Goal: Task Accomplishment & Management: Manage account settings

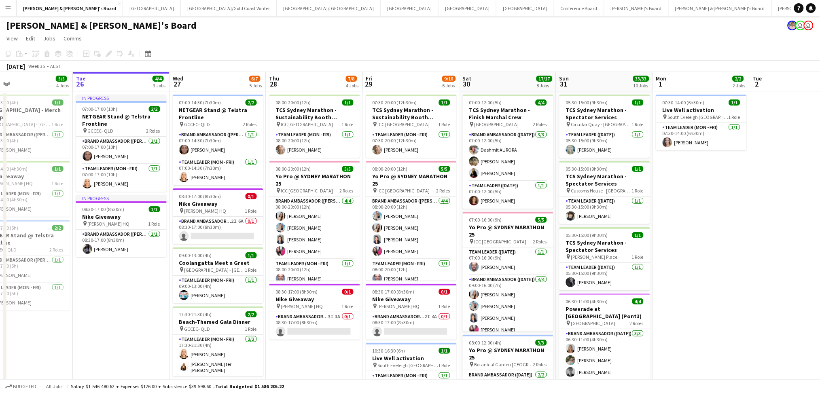
scroll to position [0, 326]
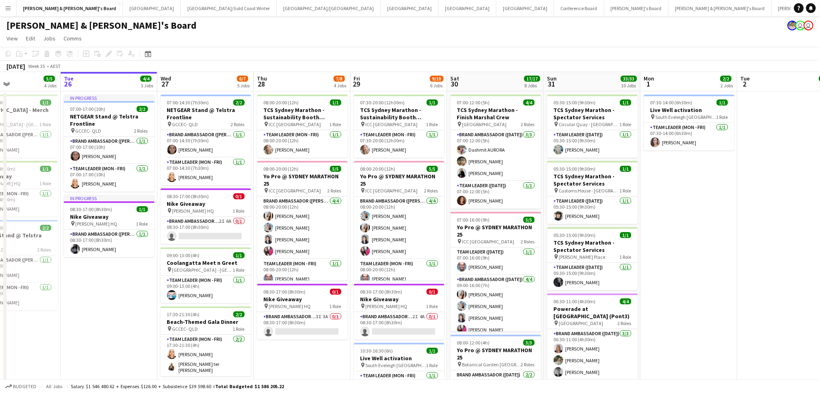
drag, startPoint x: 0, startPoint y: 0, endPoint x: 658, endPoint y: 219, distance: 693.3
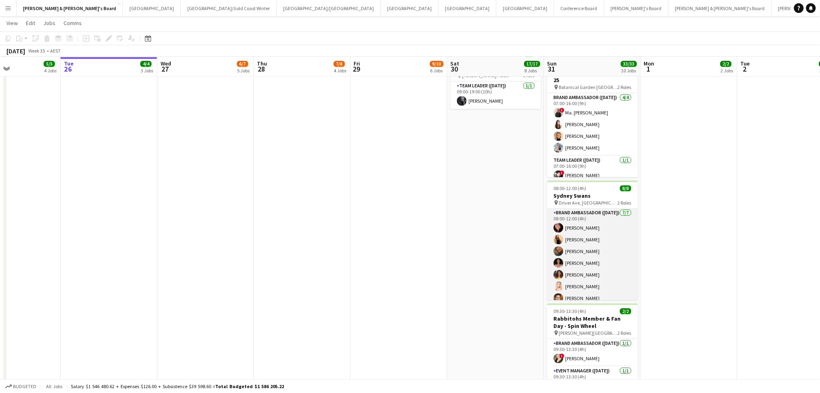
scroll to position [0, 0]
click at [584, 204] on span "Driver Ave, [GEOGRAPHIC_DATA]" at bounding box center [588, 203] width 59 height 6
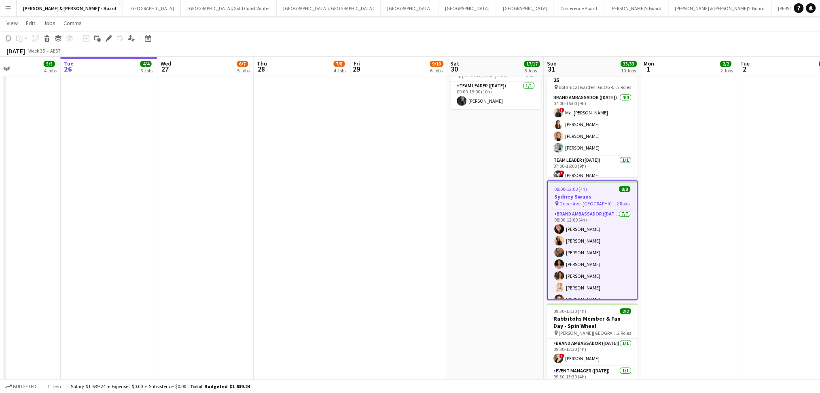
click at [584, 204] on span "Driver Ave, [GEOGRAPHIC_DATA]" at bounding box center [588, 204] width 57 height 6
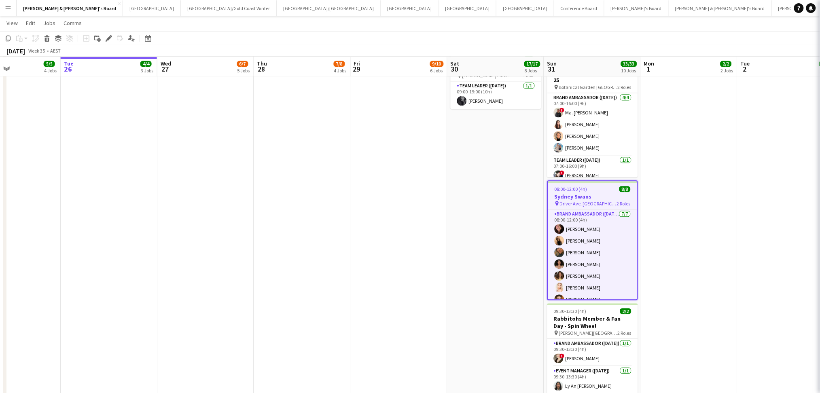
type input "**********"
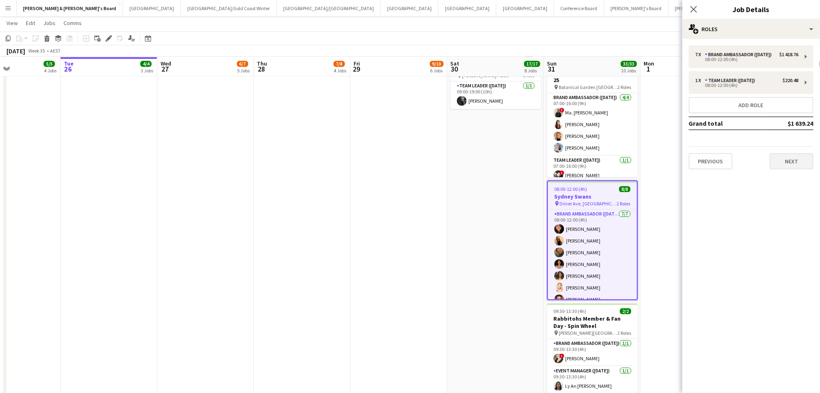
click at [785, 171] on div "7 x Brand Ambassador ([DATE]) $1 418.76 08:00-12:00 (4h) 1 x Team Leader ([DATE…" at bounding box center [752, 107] width 138 height 137
click at [790, 163] on button "Next" at bounding box center [792, 161] width 44 height 16
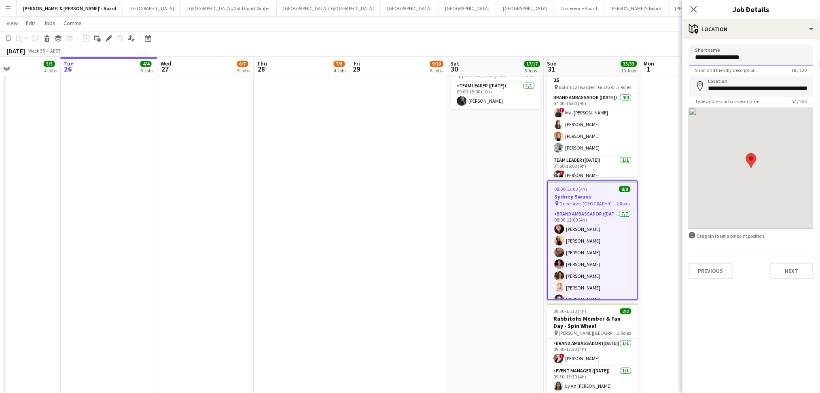
click at [729, 60] on input "**********" at bounding box center [751, 55] width 125 height 20
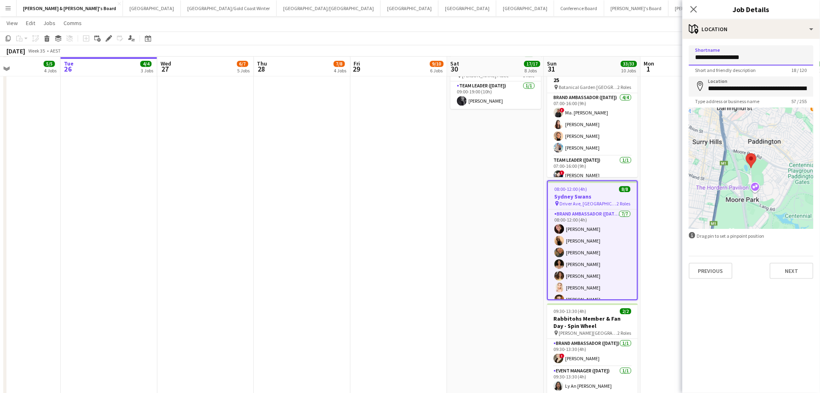
click at [729, 60] on input "**********" at bounding box center [751, 55] width 125 height 20
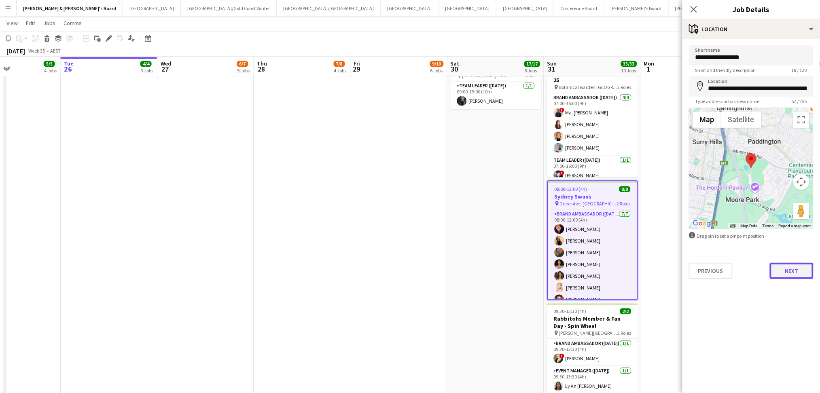
click at [777, 274] on button "Next" at bounding box center [792, 271] width 44 height 16
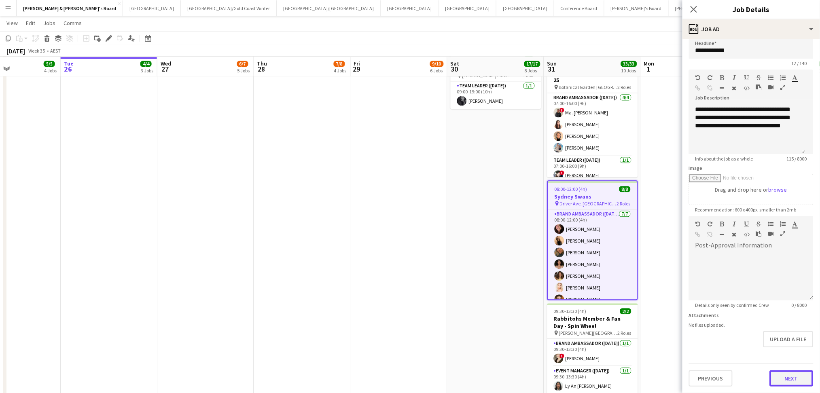
scroll to position [5, 0]
click at [791, 348] on form "**********" at bounding box center [752, 214] width 138 height 348
click at [732, 53] on input "**********" at bounding box center [751, 50] width 125 height 20
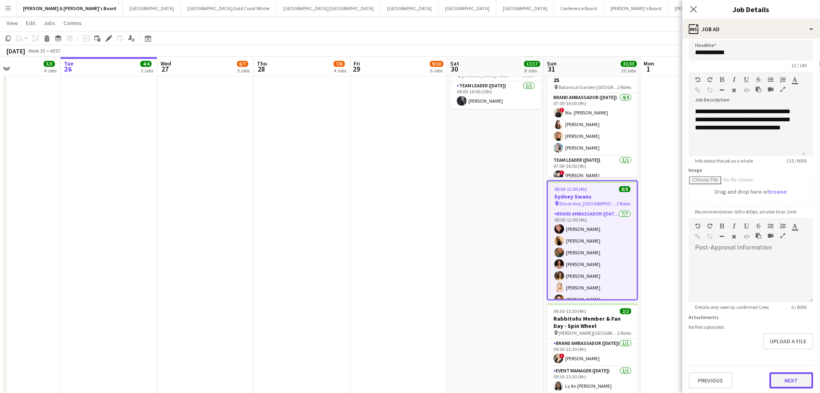
click at [783, 373] on button "Next" at bounding box center [792, 381] width 44 height 16
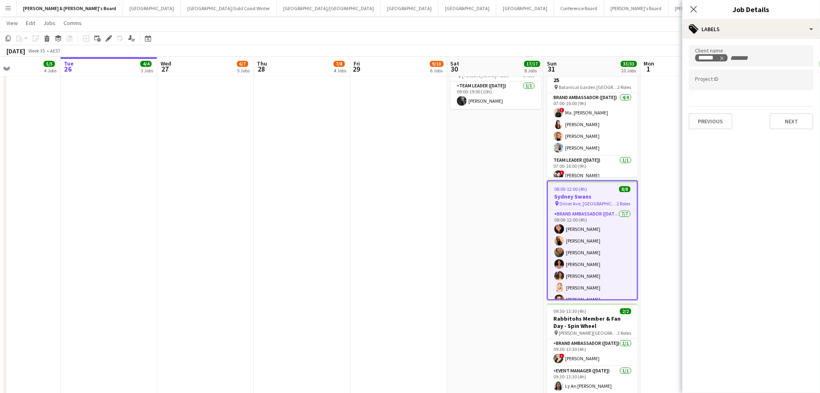
drag, startPoint x: 478, startPoint y: 230, endPoint x: 513, endPoint y: 231, distance: 35.6
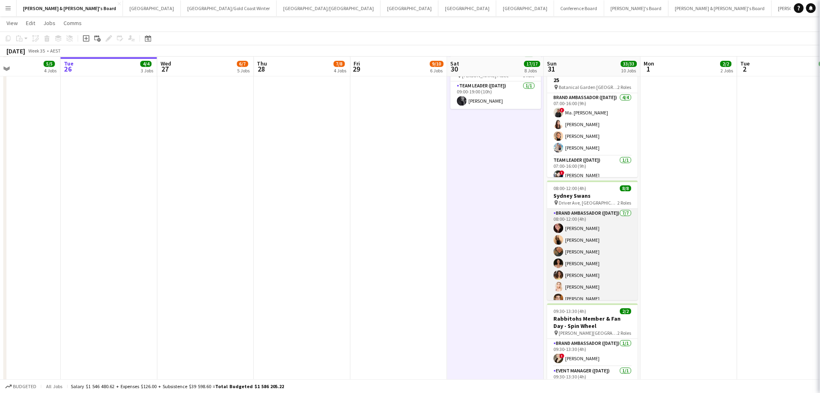
click at [566, 252] on app-card-role "Brand Ambassador ([DATE]) [DATE] 08:00-12:00 (4h) [PERSON_NAME] [PERSON_NAME] […" at bounding box center [593, 258] width 91 height 98
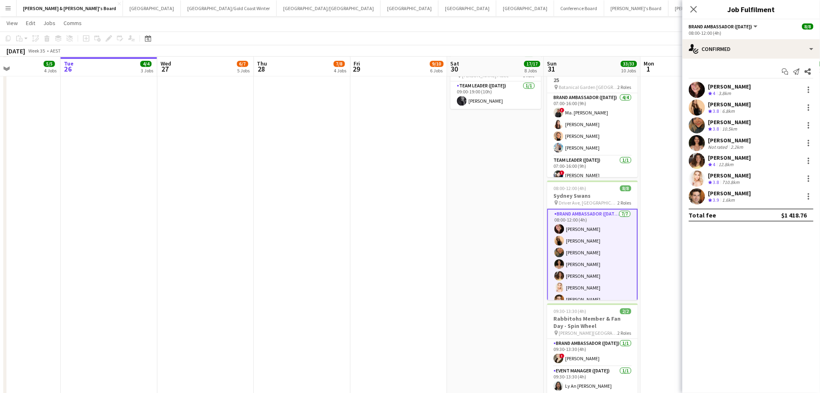
scroll to position [35, 0]
click at [574, 286] on app-card-role "Team Leader ([DATE]) [DATE] 08:00-12:00 (4h) [PERSON_NAME]" at bounding box center [593, 288] width 91 height 28
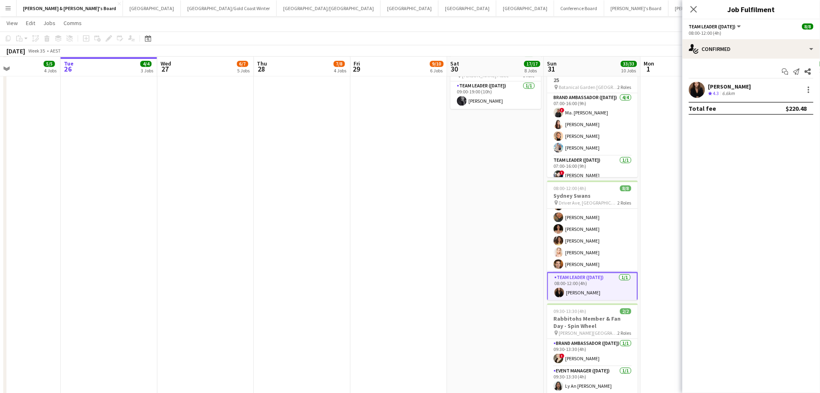
scroll to position [0, 0]
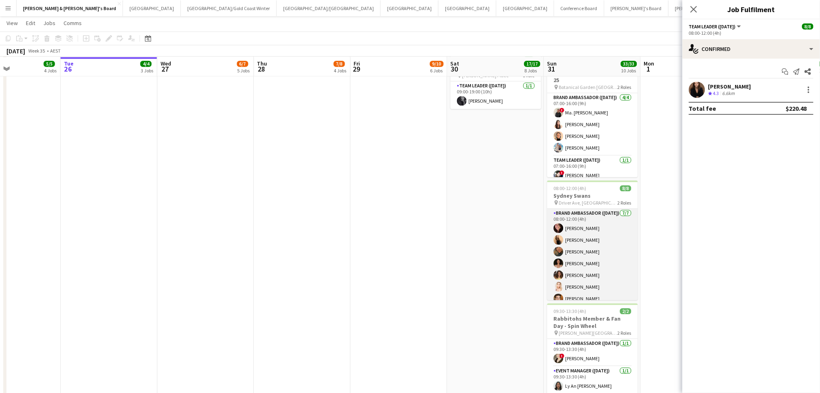
drag, startPoint x: 603, startPoint y: 249, endPoint x: 588, endPoint y: 242, distance: 16.7
click at [603, 249] on app-card-role "Brand Ambassador ([DATE]) [DATE] 08:00-12:00 (4h) [PERSON_NAME] [PERSON_NAME] […" at bounding box center [593, 258] width 91 height 98
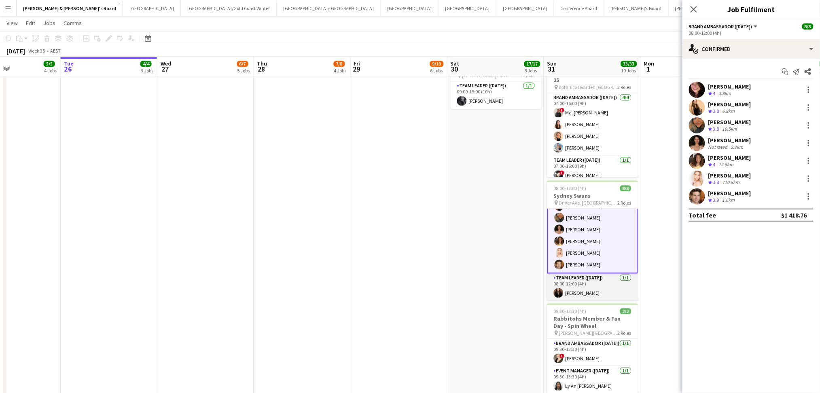
click at [567, 297] on app-card-role "Team Leader ([DATE]) [DATE] 08:00-12:00 (4h) [PERSON_NAME]" at bounding box center [593, 288] width 91 height 28
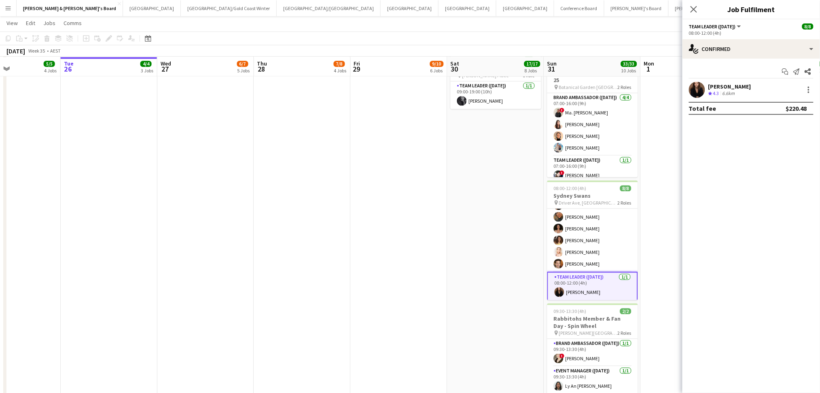
scroll to position [34, 0]
click at [728, 87] on div "[PERSON_NAME]" at bounding box center [730, 86] width 43 height 7
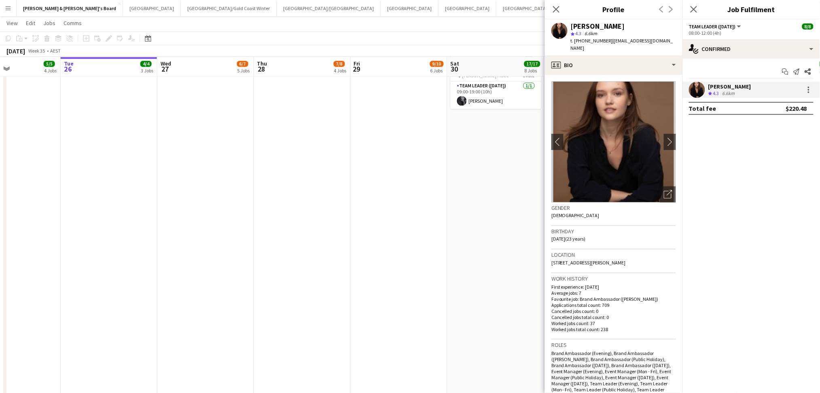
copy div "[PERSON_NAME]"
drag, startPoint x: 571, startPoint y: 25, endPoint x: 613, endPoint y: 27, distance: 41.3
click at [613, 27] on div "[PERSON_NAME]" at bounding box center [623, 26] width 105 height 7
copy span "432609985"
drag, startPoint x: 582, startPoint y: 39, endPoint x: 604, endPoint y: 38, distance: 22.3
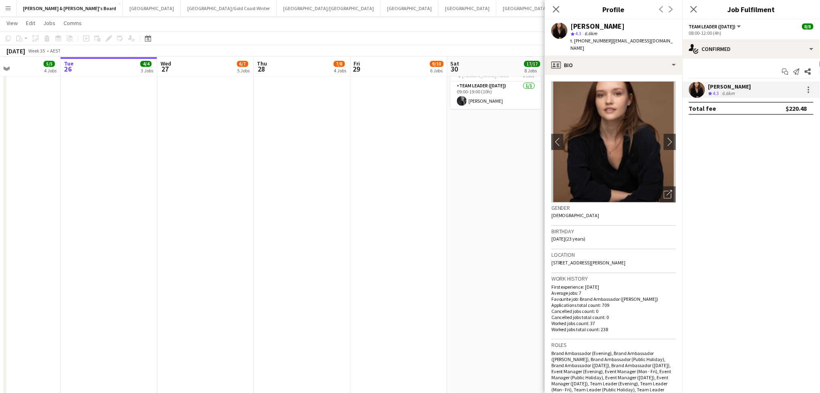
click at [604, 38] on span "t. [PHONE_NUMBER]" at bounding box center [592, 41] width 42 height 6
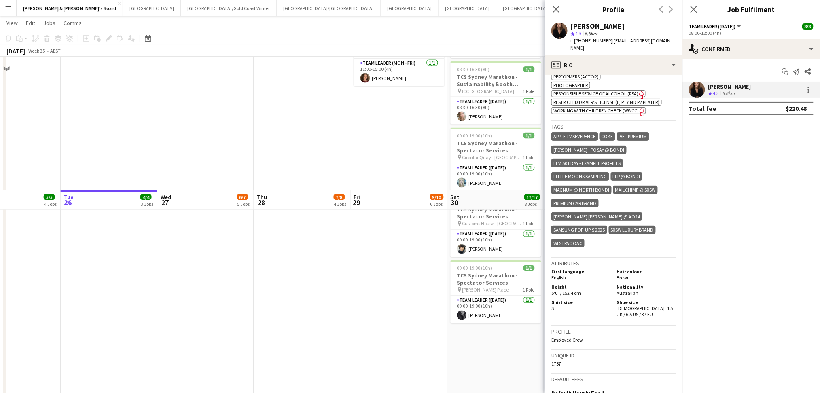
scroll to position [378, 0]
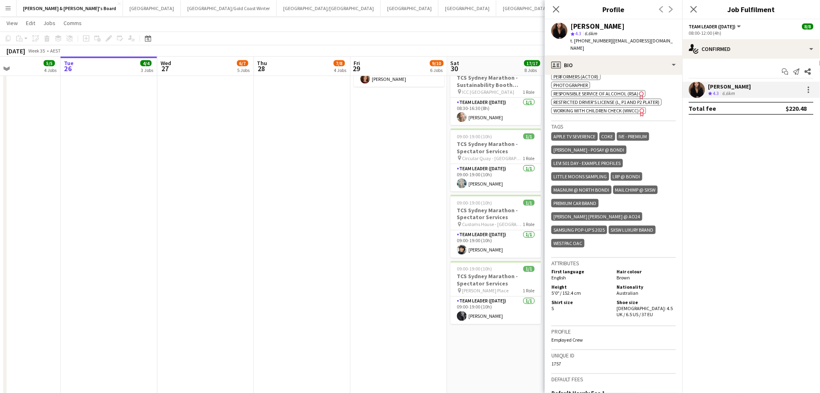
drag, startPoint x: 410, startPoint y: 257, endPoint x: 410, endPoint y: 261, distance: 4.1
click at [410, 257] on app-date-cell "07:30-20:00 (12h30m) 1/1 TCS Sydney Marathon - Sustainability Booth Support pin…" at bounding box center [399, 171] width 97 height 917
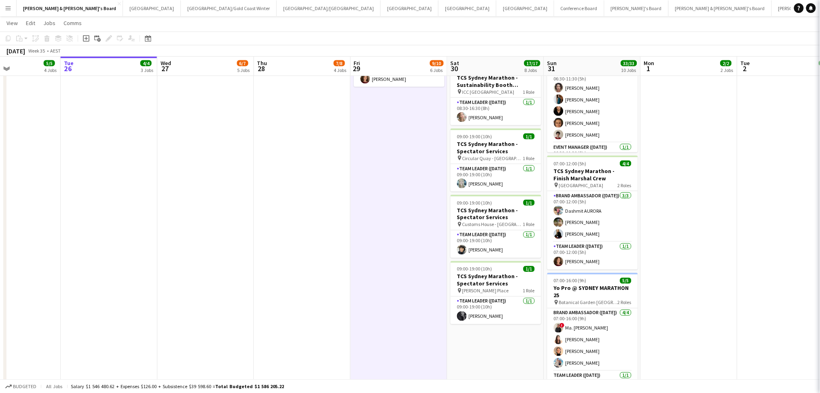
scroll to position [34, 0]
drag, startPoint x: 387, startPoint y: 347, endPoint x: 402, endPoint y: 333, distance: 20.9
click at [380, 346] on app-calendar-viewport "Fri 22 6/6 1 Job Sat 23 2/2 1 Job Sun 24 2/2 1 Job Mon 25 5/5 4 Jobs Tue 26 4/4…" at bounding box center [410, 193] width 820 height 1079
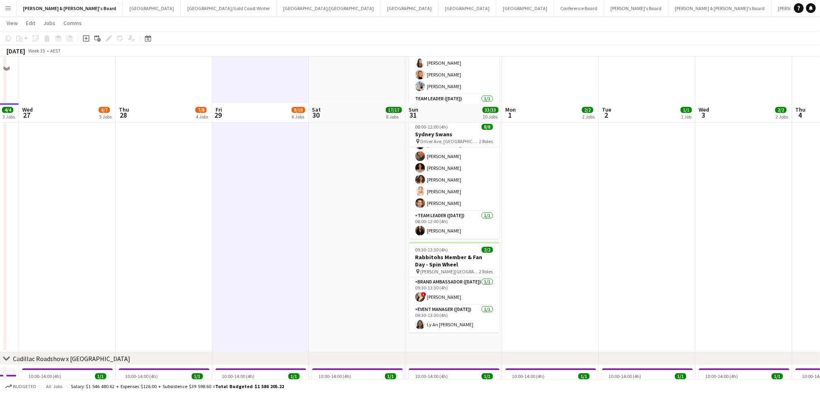
scroll to position [701, 0]
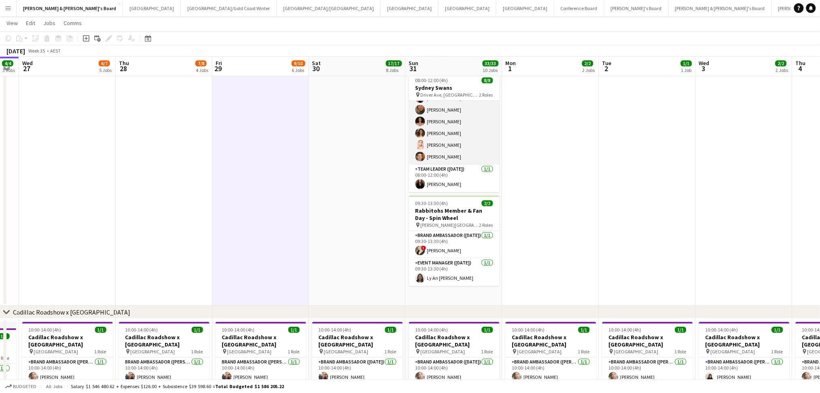
click at [451, 132] on app-card-role "Brand Ambassador ([DATE]) [DATE] 08:00-12:00 (4h) [PERSON_NAME] [PERSON_NAME] […" at bounding box center [454, 116] width 91 height 98
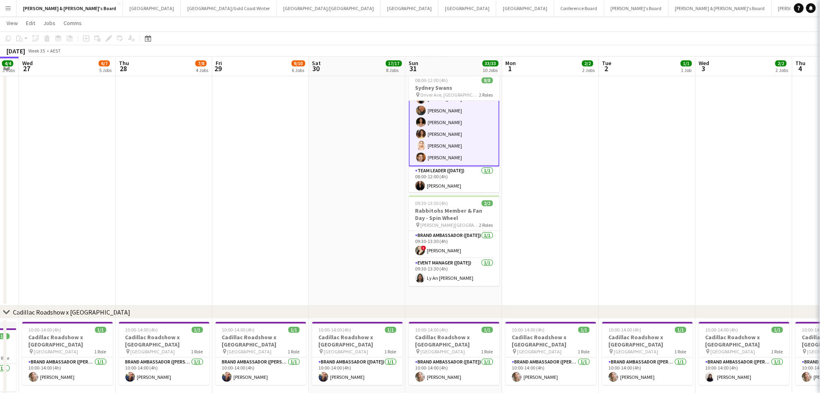
scroll to position [34, 0]
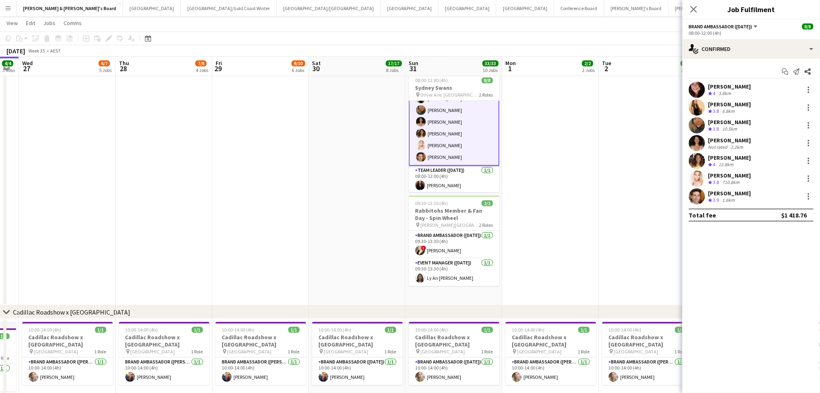
click at [745, 84] on div "[PERSON_NAME] Crew rating 4 3.8km" at bounding box center [752, 90] width 138 height 16
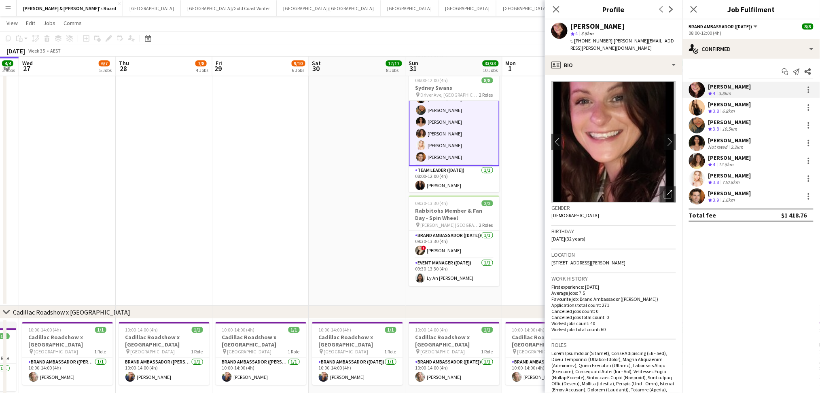
drag, startPoint x: 573, startPoint y: 27, endPoint x: 633, endPoint y: 24, distance: 60.0
click at [633, 24] on div "[PERSON_NAME]" at bounding box center [623, 26] width 105 height 7
copy div "[PERSON_NAME]"
drag, startPoint x: 582, startPoint y: 40, endPoint x: 606, endPoint y: 39, distance: 23.9
click at [606, 39] on span "t. [PHONE_NUMBER]" at bounding box center [592, 41] width 42 height 6
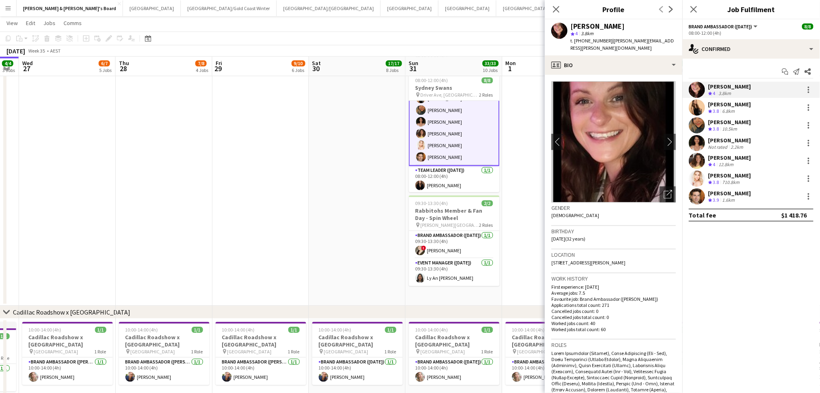
copy span "0430154687"
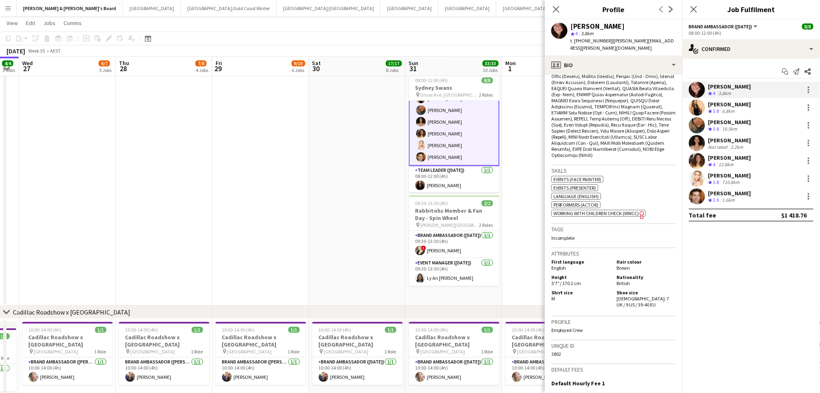
scroll to position [378, 0]
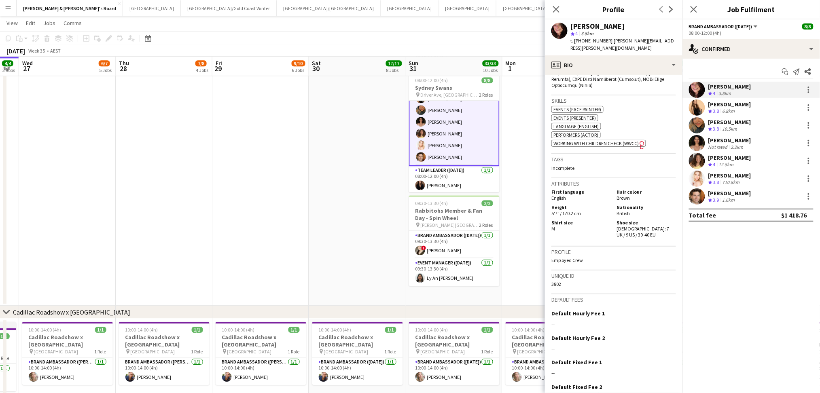
click at [728, 105] on div "[PERSON_NAME]" at bounding box center [730, 104] width 43 height 7
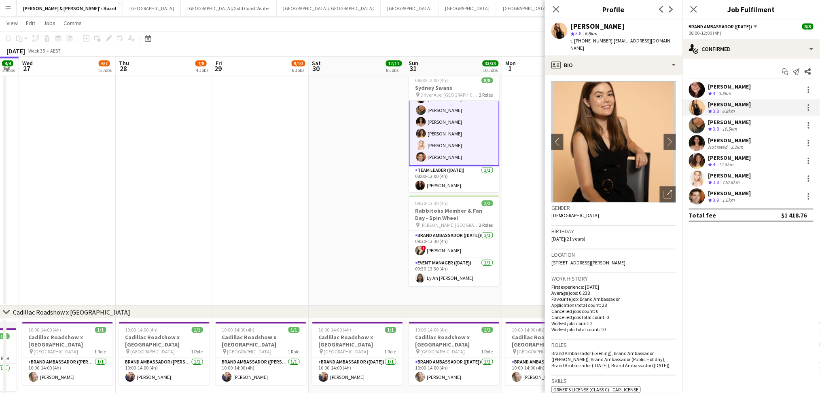
drag, startPoint x: 571, startPoint y: 25, endPoint x: 606, endPoint y: 25, distance: 34.4
click at [606, 25] on div "[PERSON_NAME]" at bounding box center [623, 26] width 105 height 7
copy div "[PERSON_NAME]"
click at [584, 42] on span "t. [PHONE_NUMBER]" at bounding box center [592, 41] width 42 height 6
click at [582, 39] on span "t. [PHONE_NUMBER]" at bounding box center [592, 41] width 42 height 6
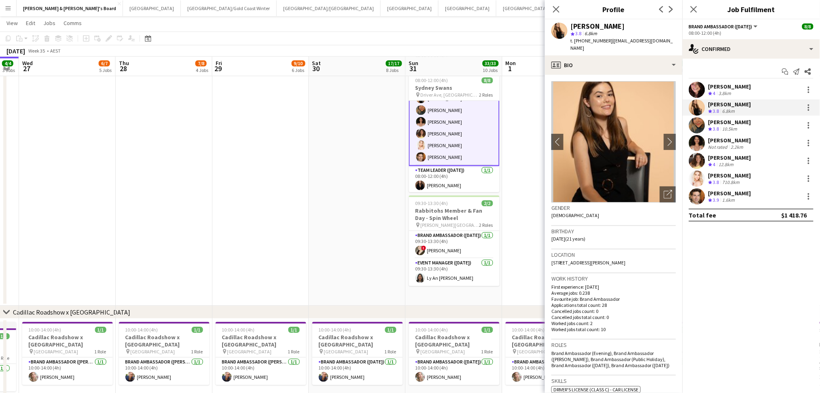
click at [582, 39] on span "t. [PHONE_NUMBER]" at bounding box center [592, 41] width 42 height 6
drag, startPoint x: 582, startPoint y: 42, endPoint x: 607, endPoint y: 40, distance: 25.2
click at [607, 40] on div "t. [PHONE_NUMBER] | [EMAIL_ADDRESS][DOMAIN_NAME]" at bounding box center [623, 44] width 105 height 15
click at [605, 40] on span "t. [PHONE_NUMBER]" at bounding box center [592, 41] width 42 height 6
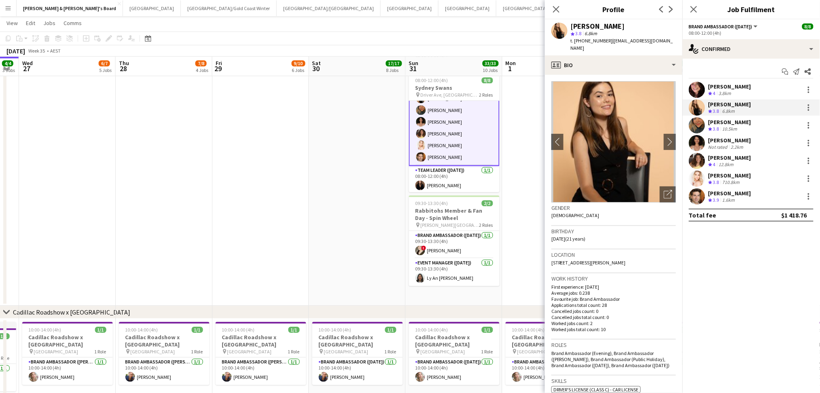
copy span "0449581264"
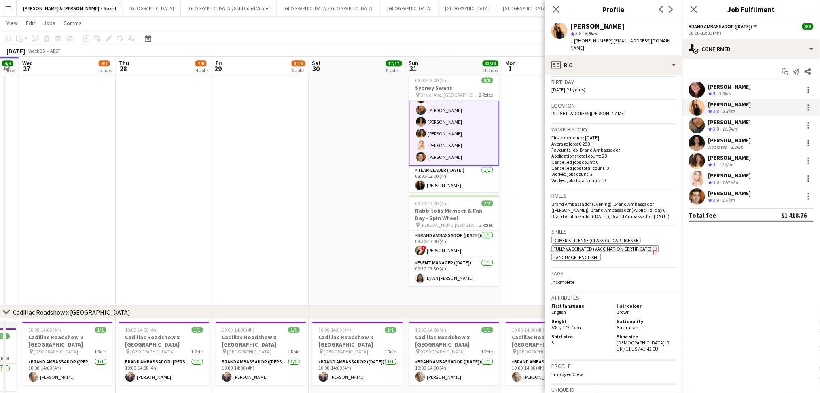
scroll to position [295, 0]
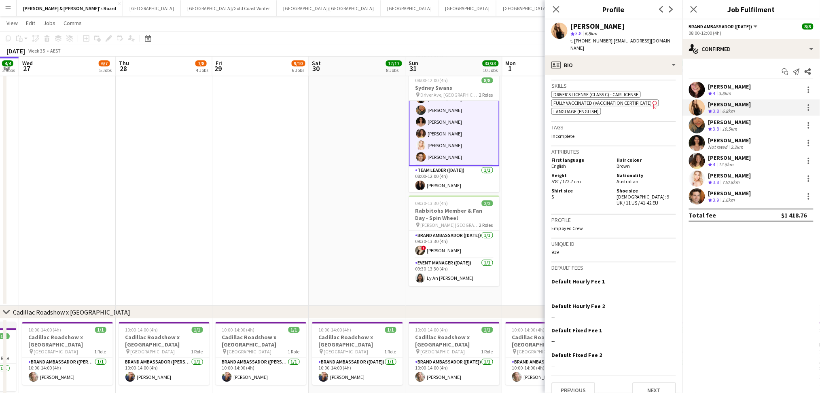
click at [748, 122] on div "[PERSON_NAME]" at bounding box center [730, 122] width 43 height 7
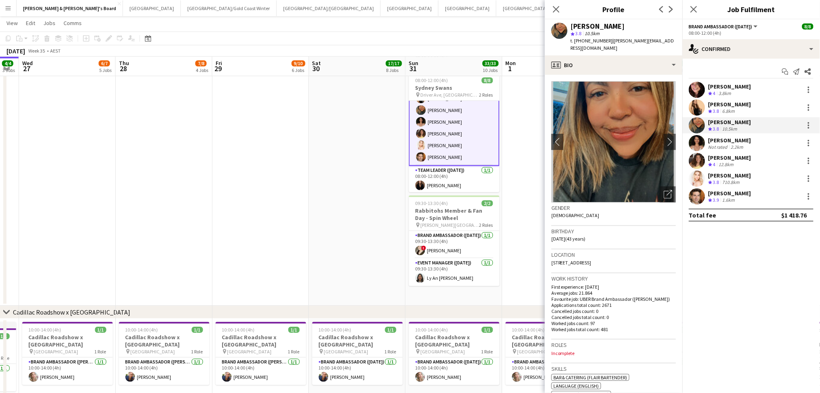
copy div "[PERSON_NAME]"
drag, startPoint x: 573, startPoint y: 27, endPoint x: 659, endPoint y: 27, distance: 86.2
click at [625, 27] on div "[PERSON_NAME]" at bounding box center [598, 26] width 54 height 7
drag, startPoint x: 582, startPoint y: 42, endPoint x: 606, endPoint y: 41, distance: 24.3
click at [606, 41] on span "t. [PHONE_NUMBER]" at bounding box center [592, 41] width 42 height 6
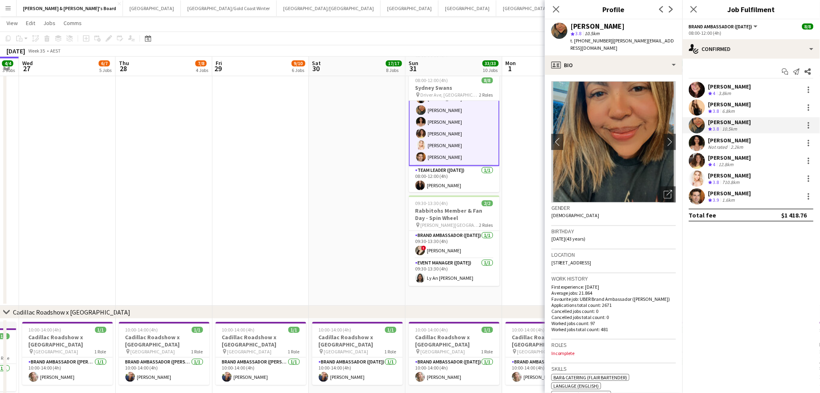
copy span "0452428753"
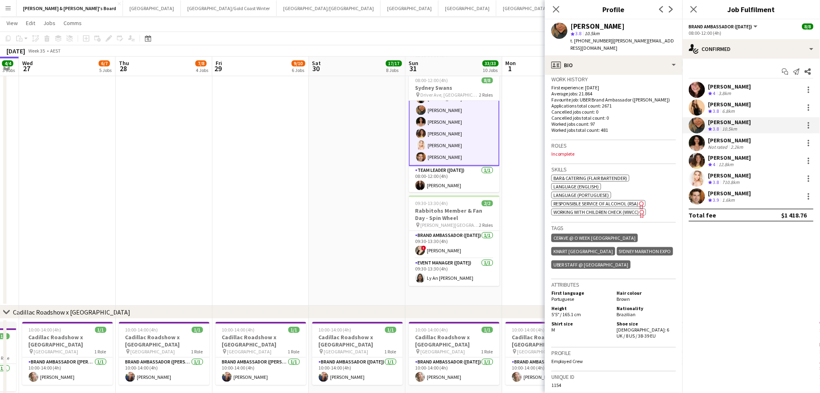
scroll to position [324, 0]
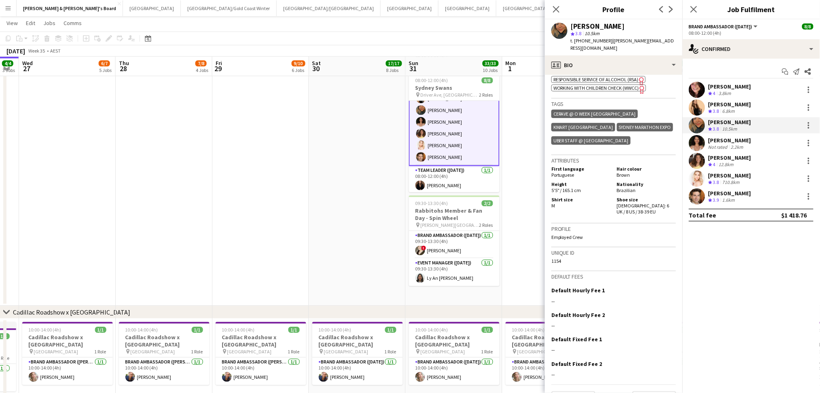
click at [745, 142] on div "[PERSON_NAME] Not rated 2.2km" at bounding box center [752, 143] width 138 height 16
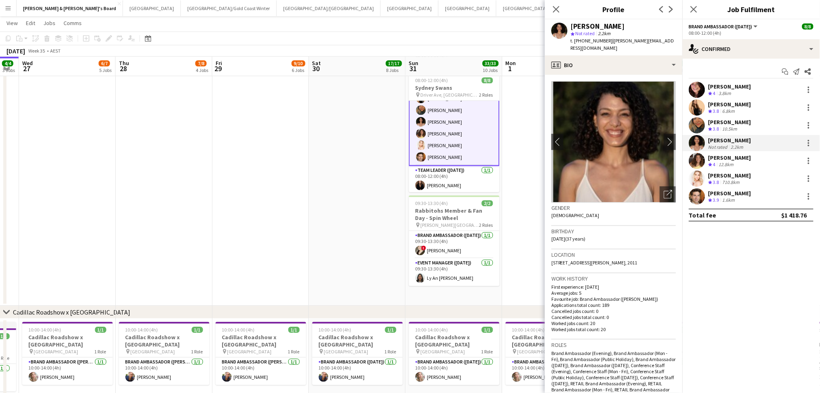
copy div "[PERSON_NAME]"
drag, startPoint x: 571, startPoint y: 24, endPoint x: 632, endPoint y: 20, distance: 61.3
click at [632, 20] on div "[PERSON_NAME] star Not rated 2.2km t. [PHONE_NUMBER] | [PERSON_NAME][EMAIL_ADDR…" at bounding box center [614, 37] width 138 height 36
drag, startPoint x: 583, startPoint y: 38, endPoint x: 603, endPoint y: 40, distance: 19.9
click at [603, 40] on span "t. [PHONE_NUMBER]" at bounding box center [592, 41] width 42 height 6
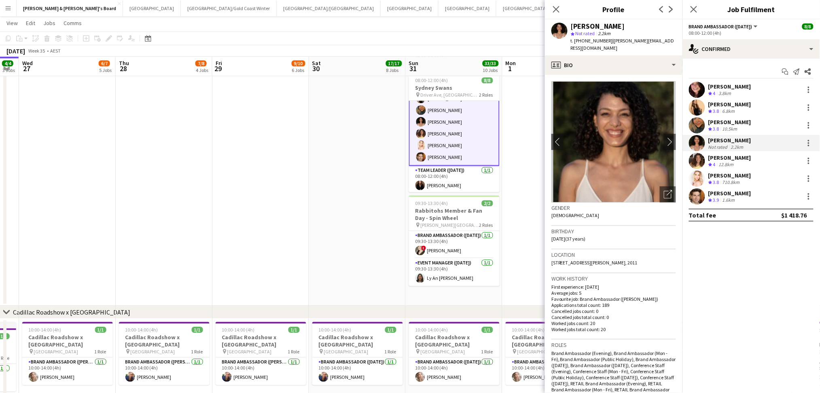
copy span "431207712"
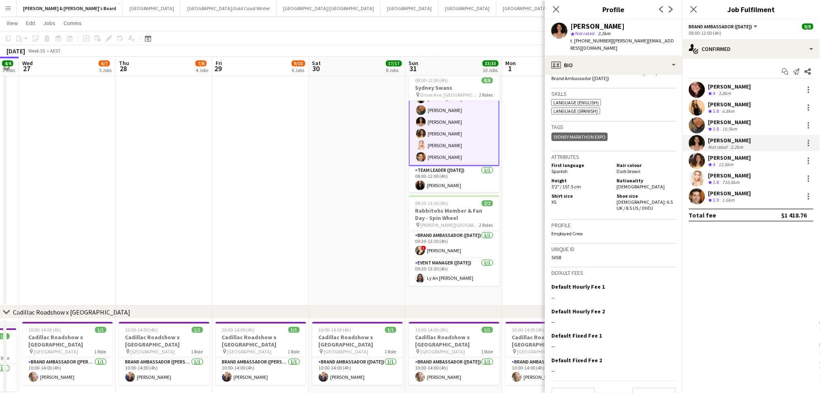
click at [737, 160] on div "[PERSON_NAME]" at bounding box center [730, 157] width 43 height 7
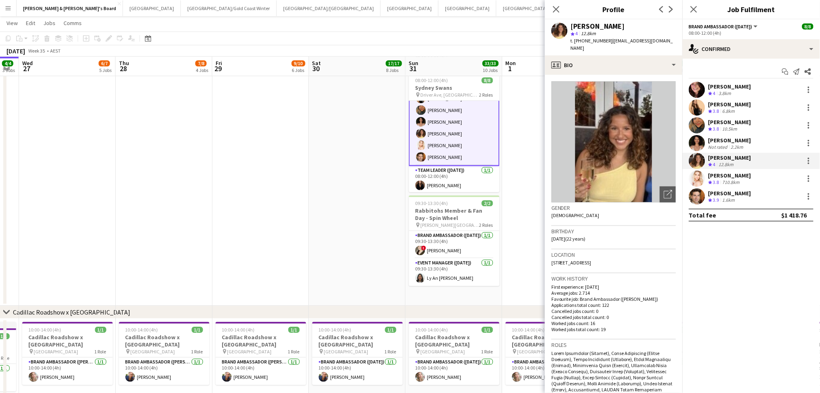
drag, startPoint x: 576, startPoint y: 25, endPoint x: 630, endPoint y: 24, distance: 54.2
click at [630, 24] on div "[PERSON_NAME]" at bounding box center [623, 26] width 105 height 7
drag, startPoint x: 582, startPoint y: 40, endPoint x: 603, endPoint y: 39, distance: 21.9
click at [603, 39] on span "t. [PHONE_NUMBER]" at bounding box center [592, 41] width 42 height 6
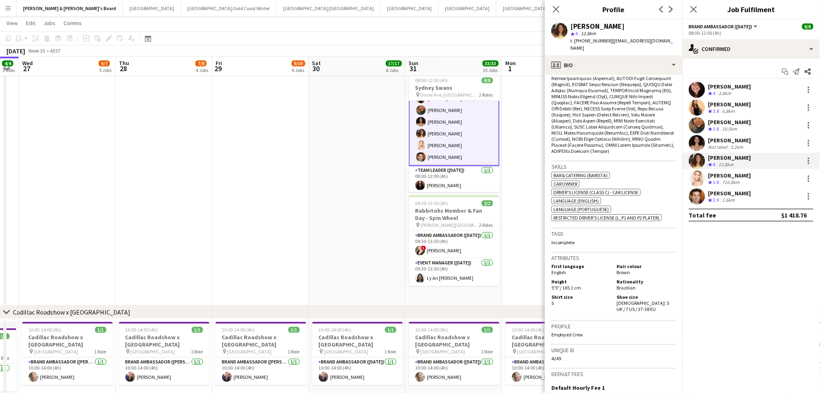
click at [743, 174] on div "[PERSON_NAME]" at bounding box center [730, 175] width 43 height 7
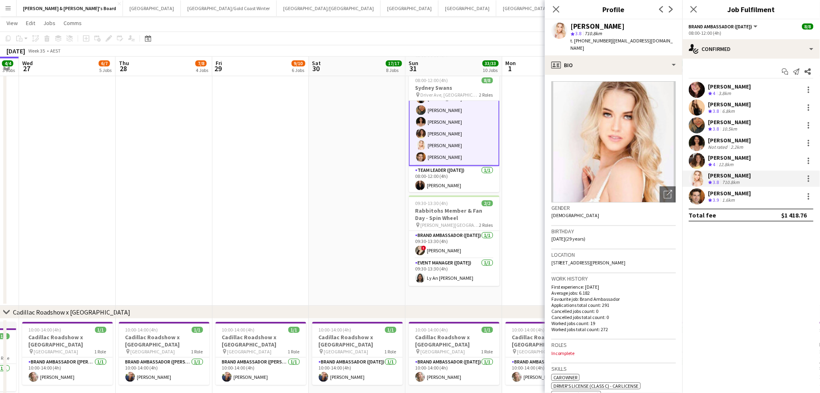
drag, startPoint x: 571, startPoint y: 25, endPoint x: 635, endPoint y: 25, distance: 63.9
click at [635, 25] on div "[PERSON_NAME]" at bounding box center [623, 26] width 105 height 7
drag, startPoint x: 582, startPoint y: 40, endPoint x: 603, endPoint y: 40, distance: 21.0
click at [603, 40] on span "t. [PHONE_NUMBER]" at bounding box center [592, 41] width 42 height 6
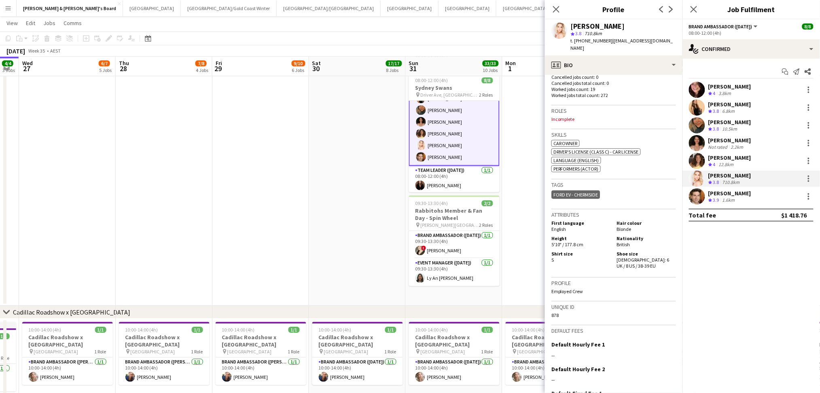
scroll to position [298, 0]
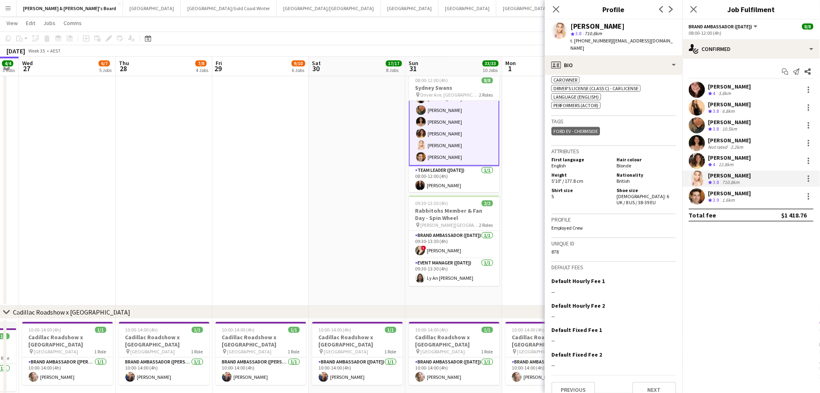
click at [724, 198] on div "1.6km" at bounding box center [729, 200] width 16 height 7
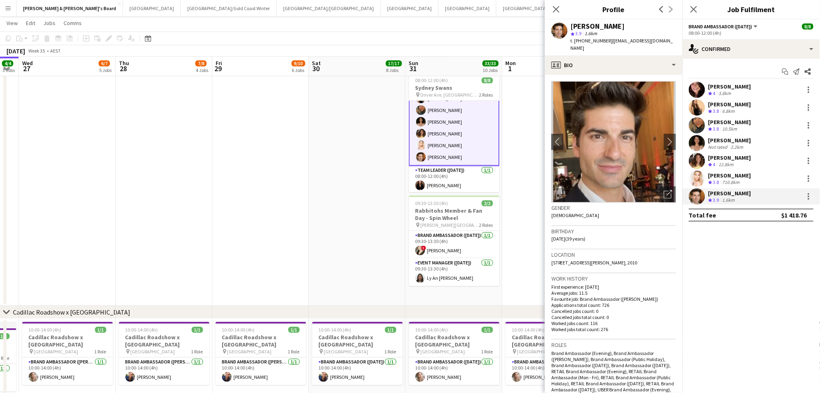
drag, startPoint x: 571, startPoint y: 23, endPoint x: 622, endPoint y: 23, distance: 50.6
click at [622, 23] on div "[PERSON_NAME]" at bounding box center [623, 26] width 105 height 7
drag, startPoint x: 582, startPoint y: 38, endPoint x: 603, endPoint y: 38, distance: 21.9
click at [603, 38] on span "t. [PHONE_NUMBER]" at bounding box center [592, 41] width 42 height 6
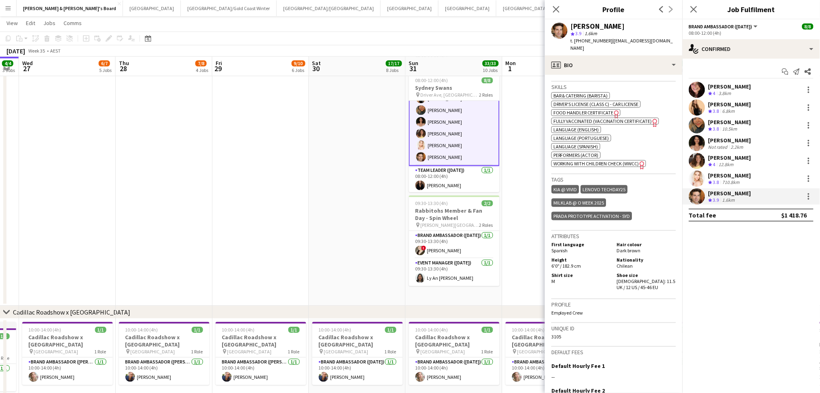
scroll to position [428, 0]
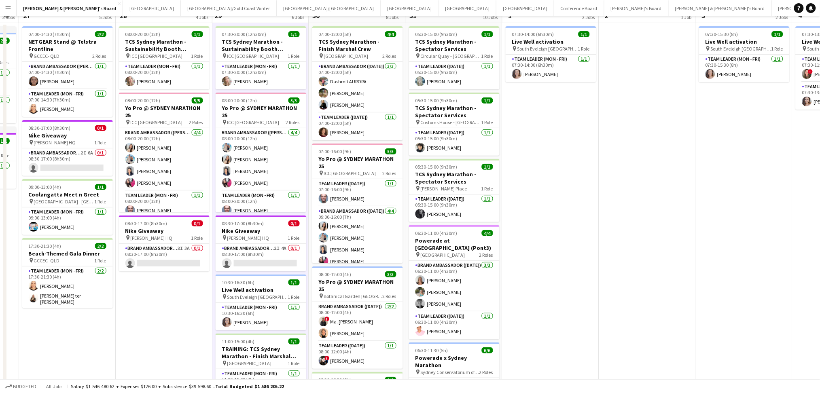
scroll to position [0, 0]
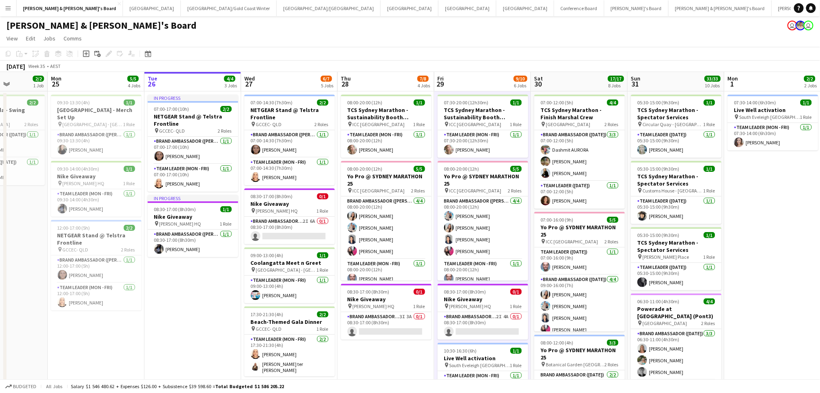
drag, startPoint x: 155, startPoint y: 353, endPoint x: 377, endPoint y: 347, distance: 222.3
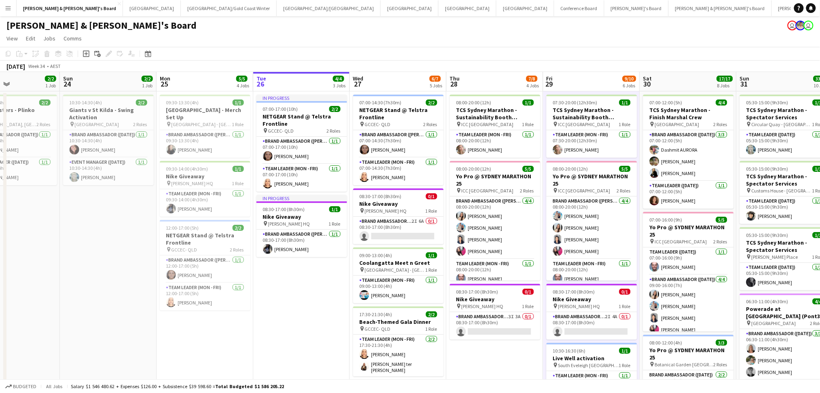
drag, startPoint x: 174, startPoint y: 350, endPoint x: 282, endPoint y: 350, distance: 108.9
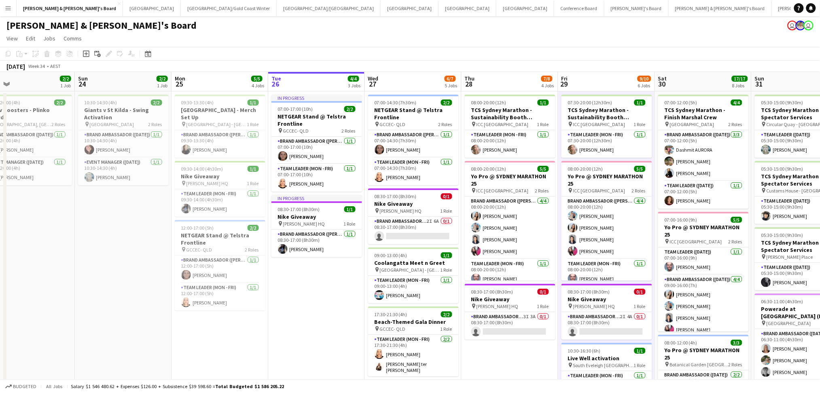
drag, startPoint x: 188, startPoint y: 356, endPoint x: 203, endPoint y: 352, distance: 15.0
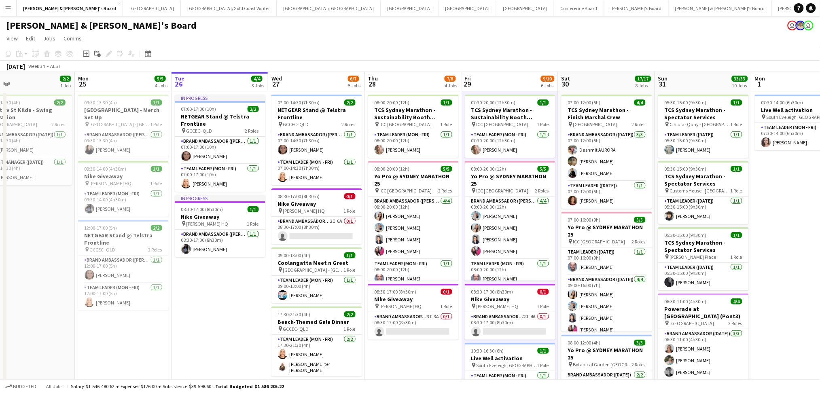
drag, startPoint x: 311, startPoint y: 303, endPoint x: 152, endPoint y: 304, distance: 159.1
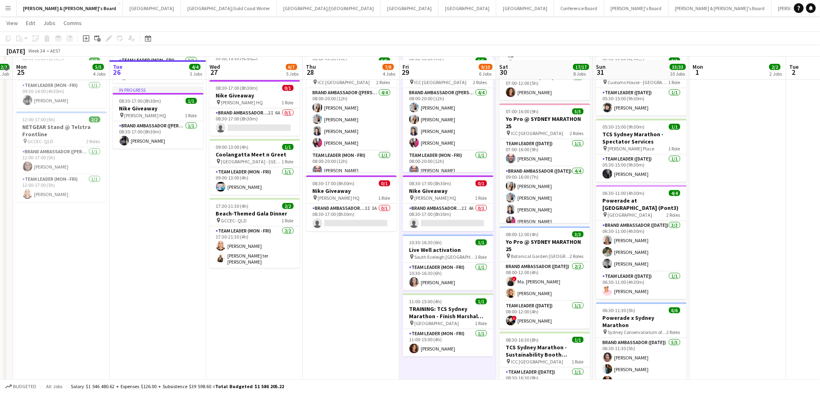
scroll to position [162, 0]
